Goal: Task Accomplishment & Management: Use online tool/utility

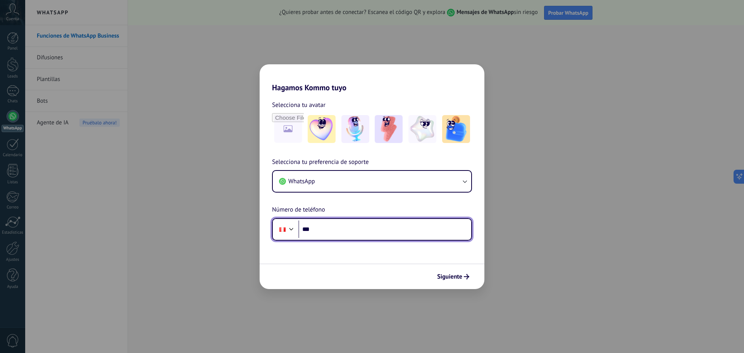
click at [442, 230] on input "***" at bounding box center [384, 229] width 173 height 18
paste input "**********"
type input "**********"
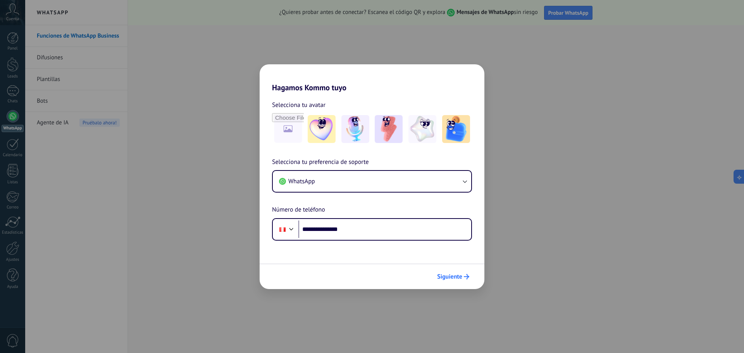
click at [458, 281] on button "Siguiente" at bounding box center [453, 276] width 39 height 13
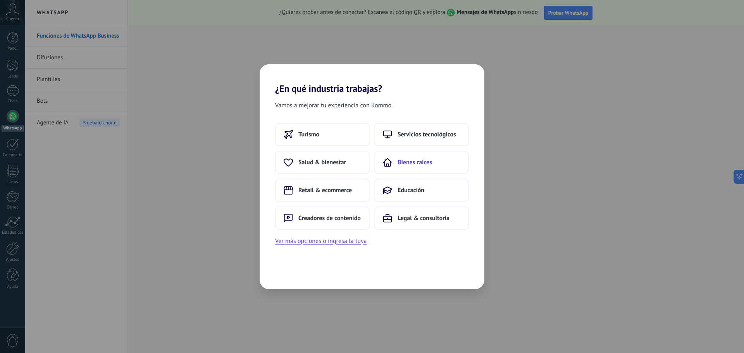
drag, startPoint x: 367, startPoint y: 184, endPoint x: 408, endPoint y: 164, distance: 46.4
click at [408, 164] on div "Turismo Servicios tecnológicos Salud & bienestar Bienes raíces Retail & ecommer…" at bounding box center [372, 176] width 194 height 107
click at [408, 164] on span "Bienes raíces" at bounding box center [415, 162] width 34 height 8
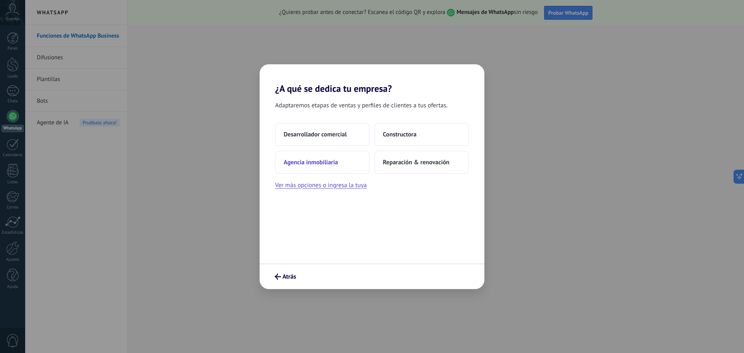
click at [302, 163] on span "Agencia inmobiliaria" at bounding box center [311, 162] width 54 height 8
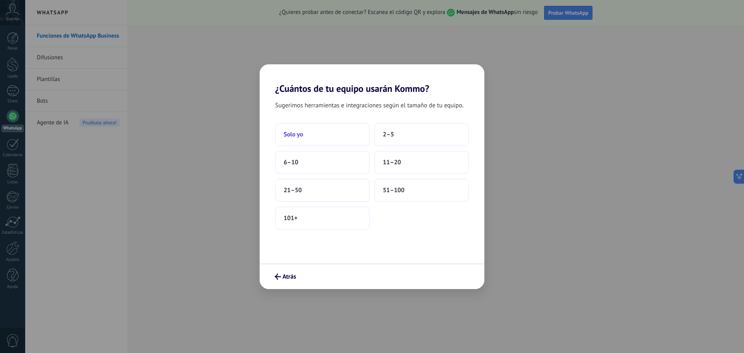
click at [308, 130] on button "Solo yo" at bounding box center [322, 134] width 95 height 23
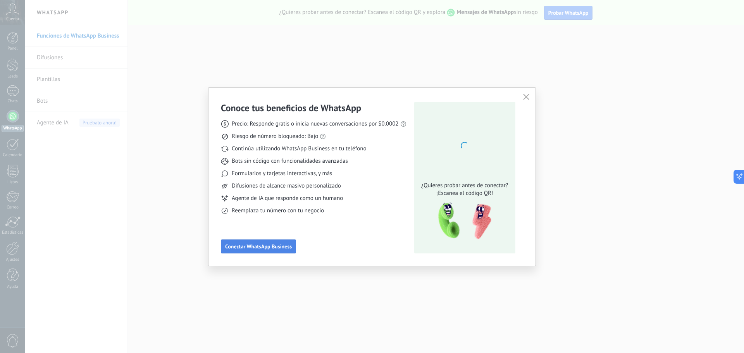
click at [285, 245] on span "Conectar WhatsApp Business" at bounding box center [258, 246] width 67 height 5
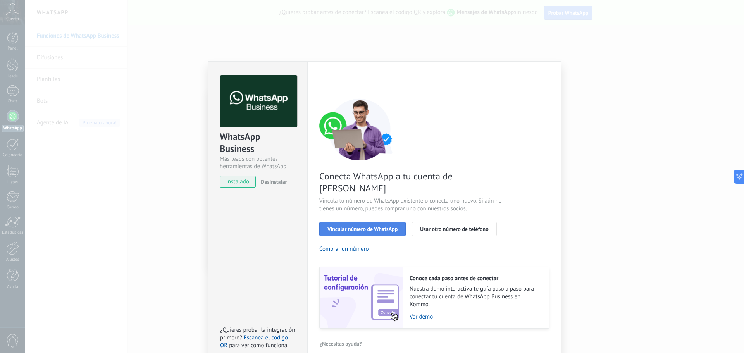
click at [384, 222] on button "Vincular número de WhatsApp" at bounding box center [362, 229] width 86 height 14
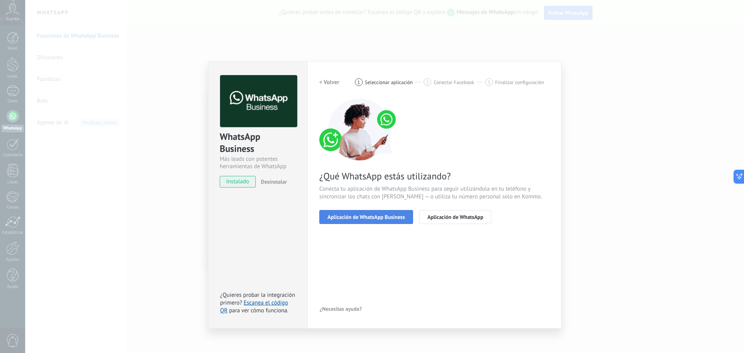
click at [394, 221] on button "Aplicación de WhatsApp Business" at bounding box center [366, 217] width 94 height 14
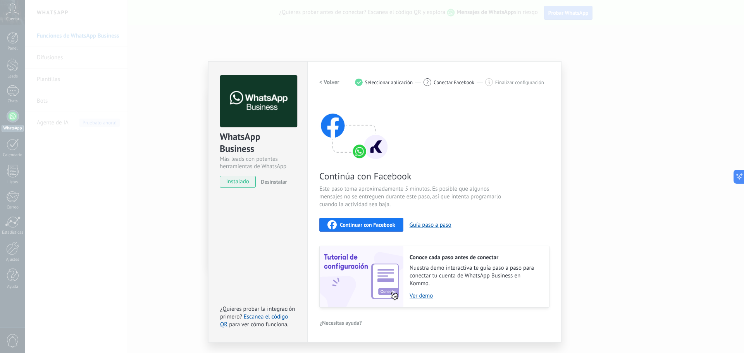
click at [387, 227] on span "Continuar con Facebook" at bounding box center [367, 224] width 55 height 5
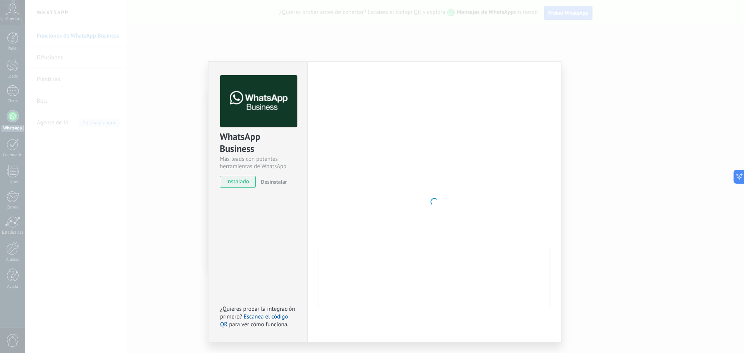
click at [298, 204] on div "WhatsApp Business Más leads con potentes herramientas de WhatsApp instalado Des…" at bounding box center [257, 201] width 99 height 281
click at [576, 86] on div "WhatsApp Business Más leads con potentes herramientas de WhatsApp instalado Des…" at bounding box center [384, 176] width 719 height 353
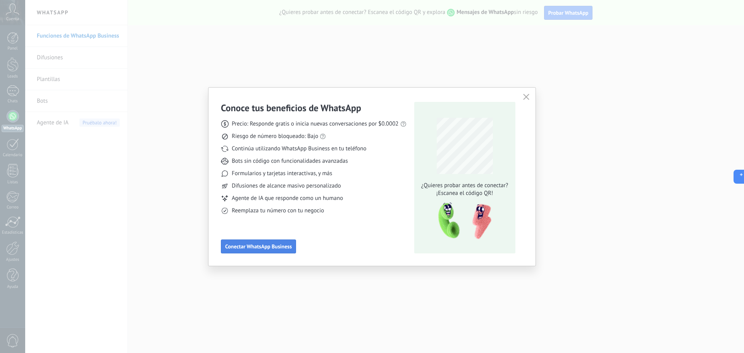
click at [268, 244] on span "Conectar WhatsApp Business" at bounding box center [258, 246] width 67 height 5
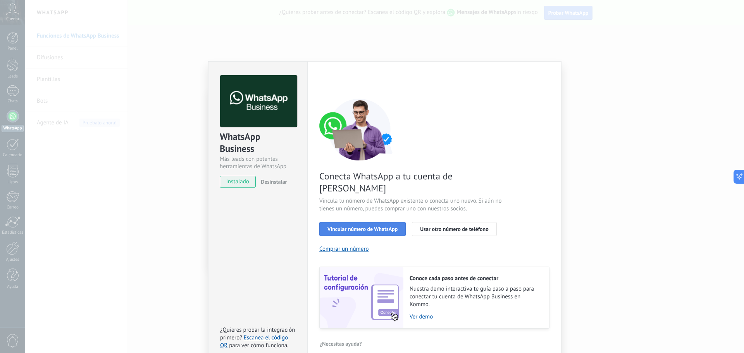
click at [346, 226] on span "Vincular número de WhatsApp" at bounding box center [362, 228] width 70 height 5
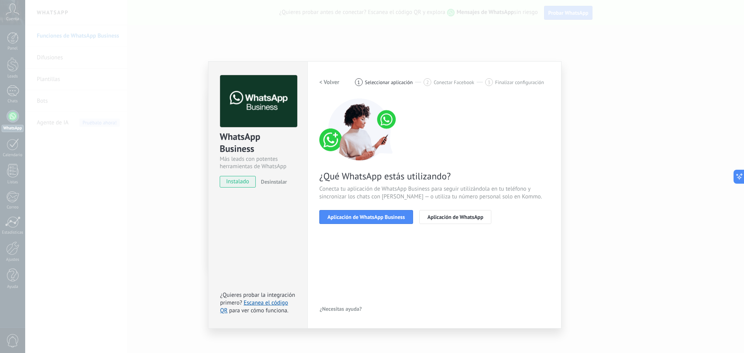
click at [346, 216] on span "Aplicación de WhatsApp Business" at bounding box center [365, 216] width 77 height 5
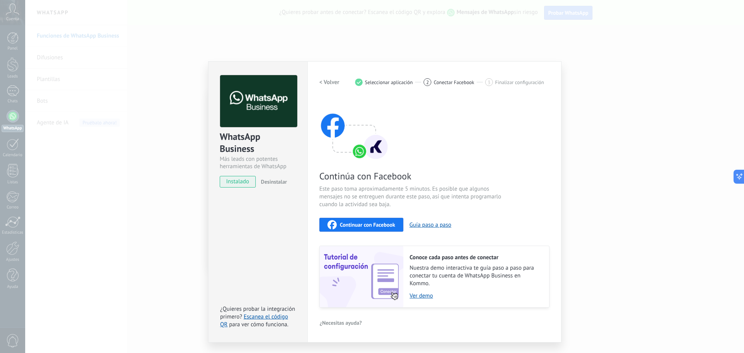
click at [352, 231] on button "Continuar con Facebook" at bounding box center [361, 225] width 84 height 14
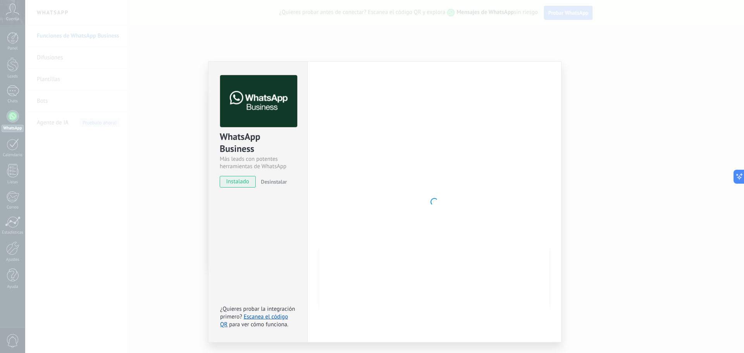
click at [597, 132] on div "WhatsApp Business Más leads con potentes herramientas de WhatsApp instalado Des…" at bounding box center [384, 176] width 719 height 353
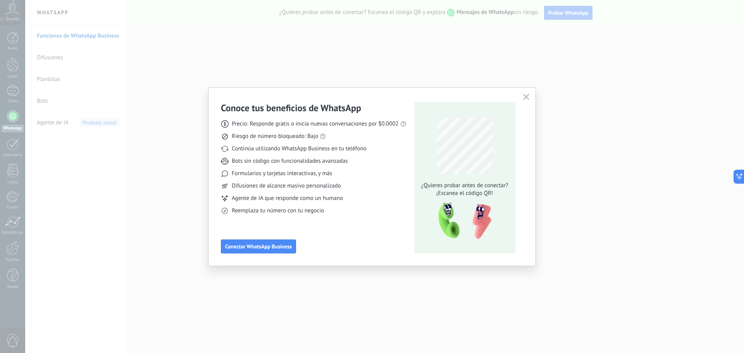
click at [107, 47] on div "Conoce tus beneficios de WhatsApp Precio: Responde gratis o inicia nuevas conve…" at bounding box center [372, 176] width 744 height 353
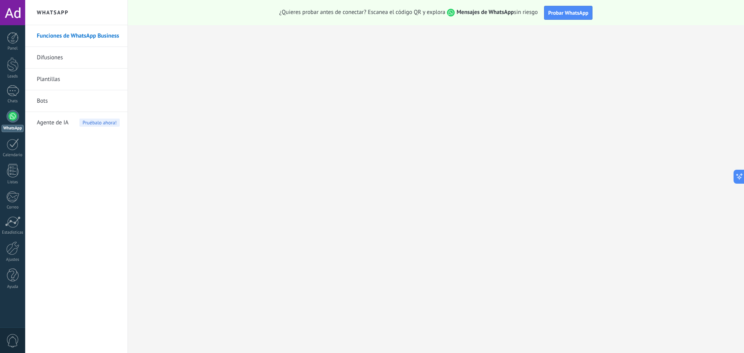
click at [68, 15] on h2 "WhatsApp" at bounding box center [76, 12] width 83 height 25
click at [18, 10] on div at bounding box center [12, 12] width 25 height 25
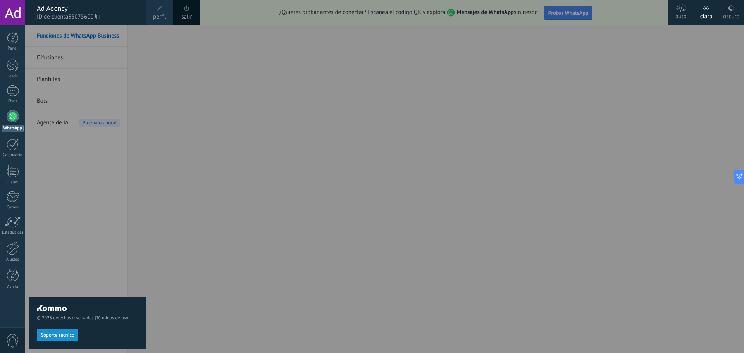
click at [143, 109] on div "© 2025 derechos reservados | Términos de uso Soporte técnico" at bounding box center [87, 189] width 117 height 328
click at [143, 110] on div "© 2025 derechos reservados | Términos de uso Soporte técnico" at bounding box center [87, 189] width 117 height 328
click at [65, 164] on div "© 2025 derechos reservados | Términos de uso Soporte técnico" at bounding box center [87, 189] width 117 height 328
click at [114, 85] on div "© 2025 derechos reservados | Términos de uso Soporte técnico" at bounding box center [87, 189] width 117 height 328
click at [727, 9] on div "oscuro" at bounding box center [731, 15] width 16 height 20
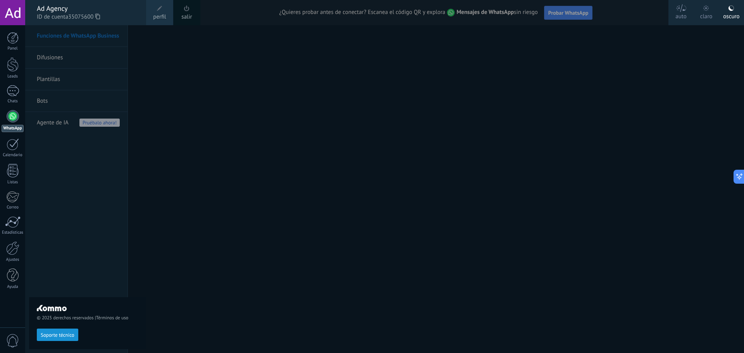
click at [536, 105] on div at bounding box center [397, 176] width 744 height 353
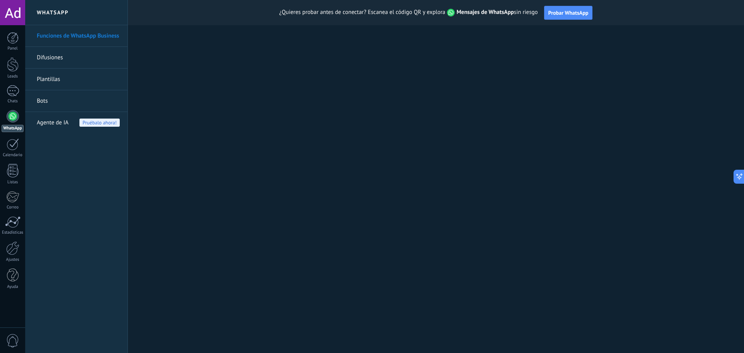
click at [64, 55] on link "Difusiones" at bounding box center [78, 58] width 83 height 22
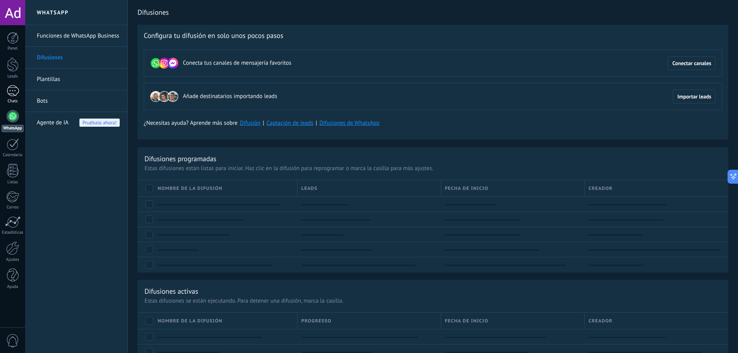
click at [10, 91] on div at bounding box center [13, 90] width 12 height 11
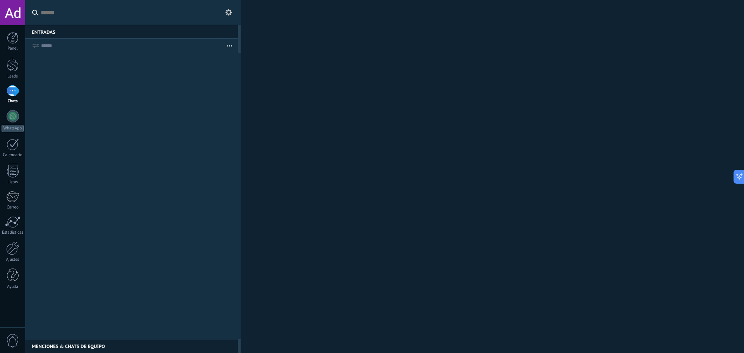
click at [232, 15] on button at bounding box center [228, 12] width 9 height 9
click at [232, 14] on button at bounding box center [228, 12] width 9 height 9
click at [84, 349] on div "Menciones & Chats de equipo 0" at bounding box center [131, 346] width 213 height 14
click at [63, 35] on div "Entradas 0" at bounding box center [131, 32] width 213 height 14
click at [15, 96] on div at bounding box center [13, 90] width 12 height 11
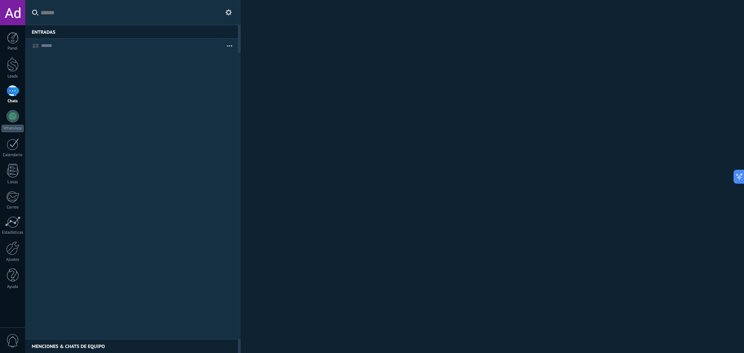
click at [15, 96] on div at bounding box center [13, 90] width 12 height 11
click at [12, 69] on div at bounding box center [13, 64] width 12 height 14
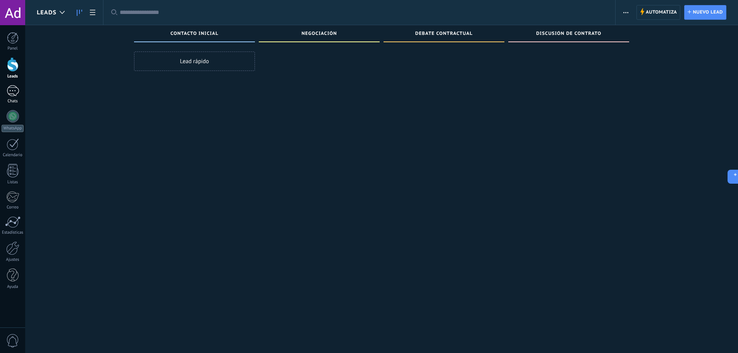
click at [14, 95] on div at bounding box center [13, 90] width 12 height 11
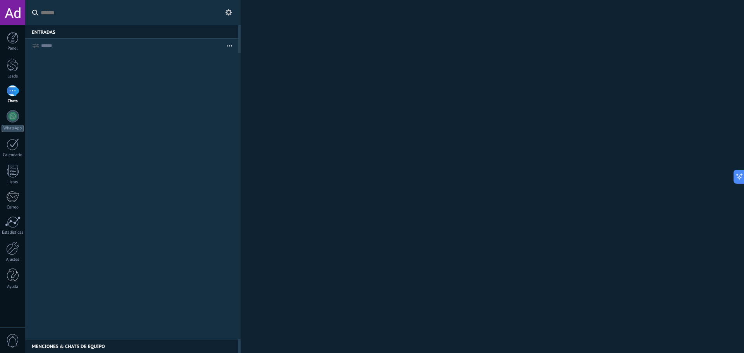
click at [19, 108] on div "Panel Leads Chats WhatsApp Clientes" at bounding box center [12, 164] width 25 height 265
click at [16, 119] on div at bounding box center [13, 116] width 12 height 12
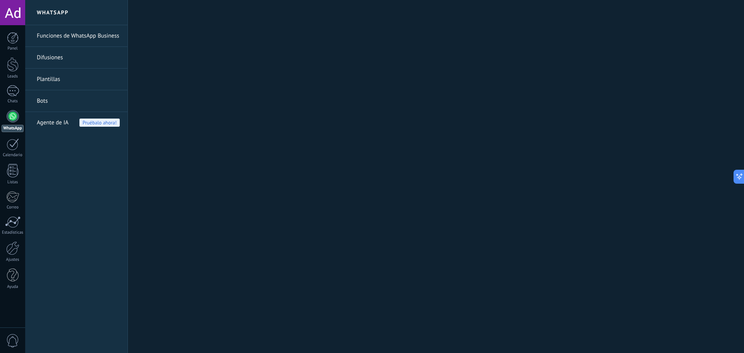
click at [66, 12] on h2 "WhatsApp" at bounding box center [76, 12] width 83 height 25
click at [50, 36] on link "Funciones de WhatsApp Business" at bounding box center [78, 36] width 83 height 22
click at [57, 84] on link "Plantillas" at bounding box center [78, 80] width 83 height 22
click at [66, 40] on link "Funciones de WhatsApp Business" at bounding box center [78, 36] width 83 height 22
click at [65, 36] on link "Funciones de WhatsApp Business" at bounding box center [78, 36] width 83 height 22
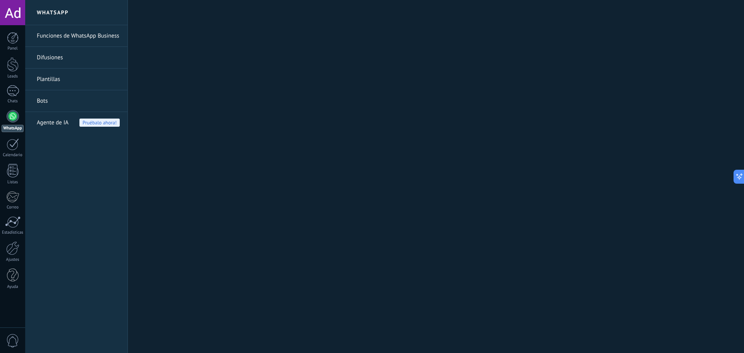
click at [65, 36] on link "Funciones de WhatsApp Business" at bounding box center [78, 36] width 83 height 22
click at [60, 13] on h2 "WhatsApp" at bounding box center [76, 12] width 83 height 25
click at [14, 43] on div at bounding box center [13, 38] width 12 height 12
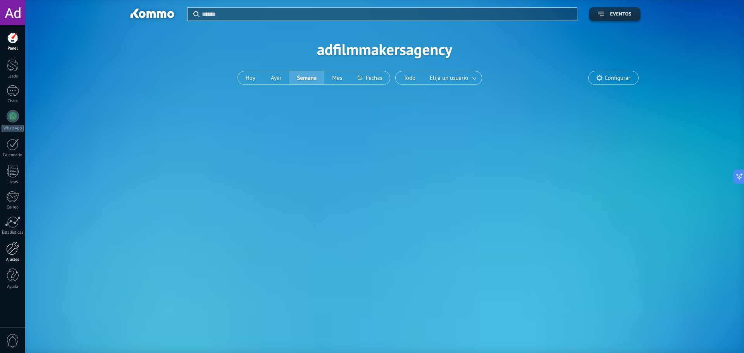
click at [19, 252] on div at bounding box center [12, 248] width 13 height 14
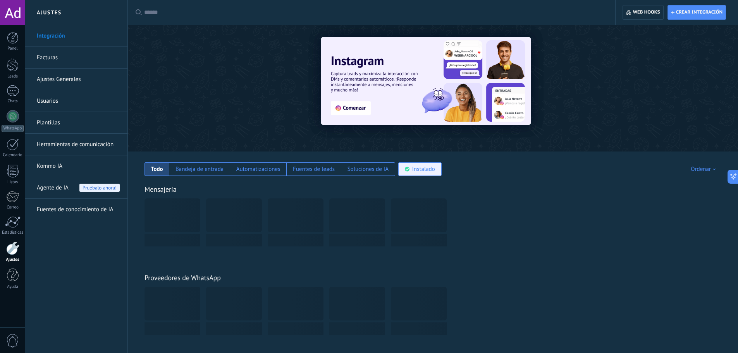
click at [420, 173] on div "Instalado" at bounding box center [419, 169] width 43 height 14
click at [15, 115] on div at bounding box center [13, 116] width 12 height 12
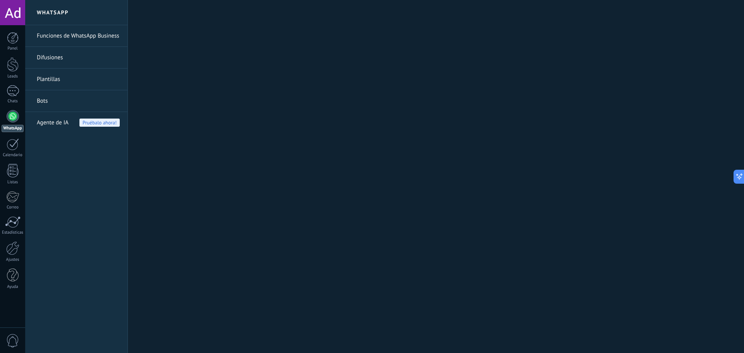
click at [15, 111] on div at bounding box center [13, 116] width 12 height 12
click at [15, 88] on div at bounding box center [13, 90] width 12 height 11
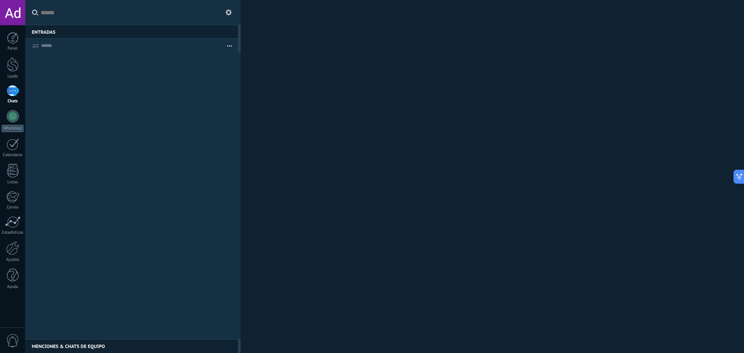
click at [230, 45] on button "button" at bounding box center [229, 46] width 17 height 14
click at [224, 13] on button at bounding box center [228, 12] width 9 height 9
click at [3, 43] on link "Panel" at bounding box center [12, 41] width 25 height 19
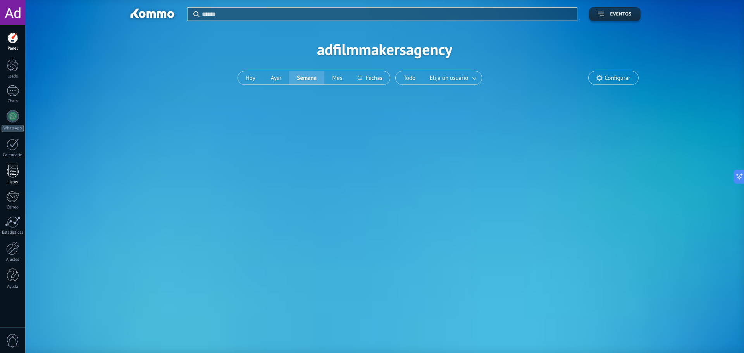
click at [11, 177] on div at bounding box center [13, 171] width 12 height 14
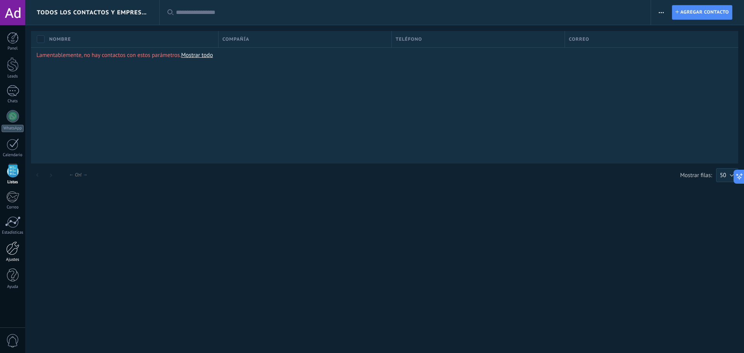
click at [18, 254] on div at bounding box center [12, 248] width 13 height 14
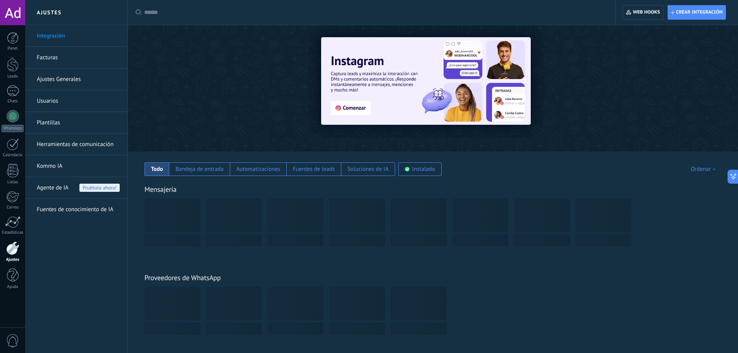
click at [63, 185] on span "Agente de IA" at bounding box center [53, 188] width 32 height 22
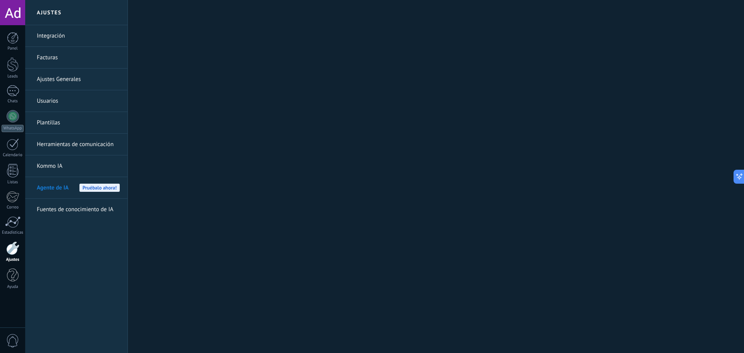
click at [70, 29] on link "Integración" at bounding box center [78, 36] width 83 height 22
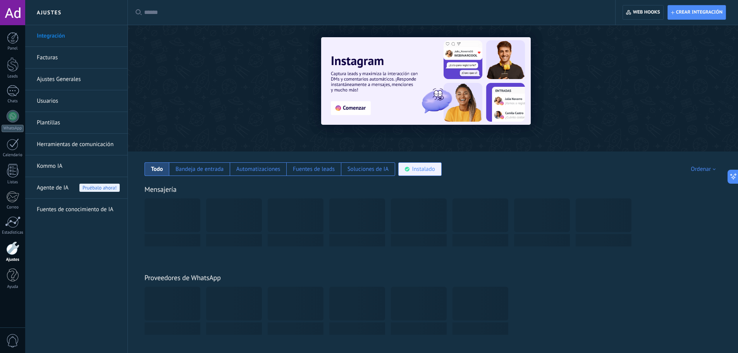
click at [402, 170] on div "Instalado" at bounding box center [419, 169] width 43 height 14
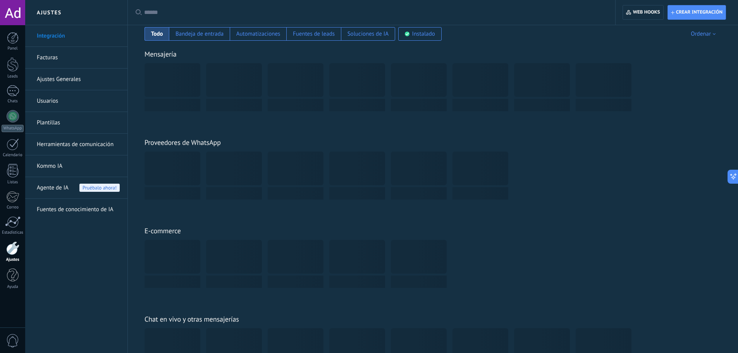
scroll to position [116, 0]
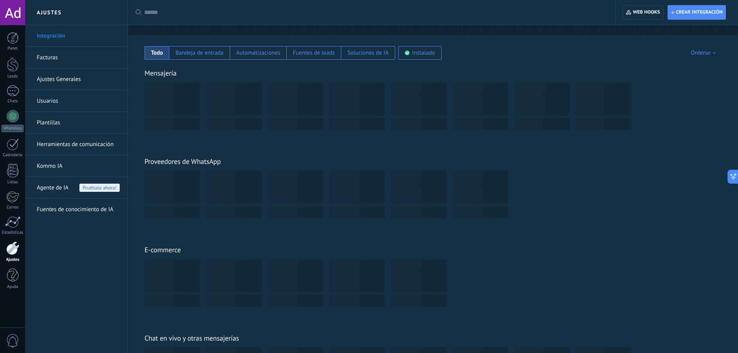
click at [164, 179] on div at bounding box center [173, 187] width 56 height 34
